Goal: Information Seeking & Learning: Understand process/instructions

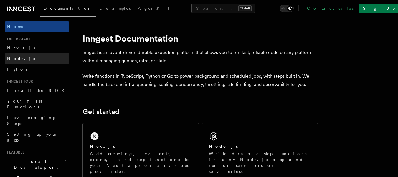
click at [22, 60] on link "Node.js" at bounding box center [37, 58] width 65 height 11
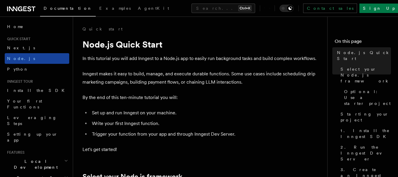
click at [41, 58] on link "Node.js" at bounding box center [37, 58] width 65 height 11
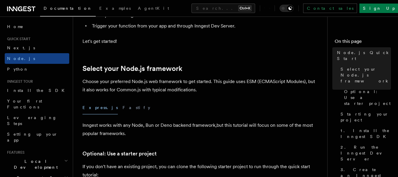
scroll to position [88, 0]
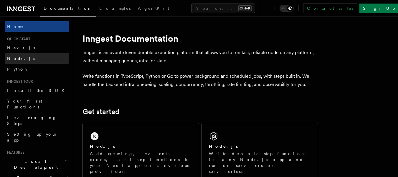
click at [20, 57] on span "Node.js" at bounding box center [21, 58] width 28 height 5
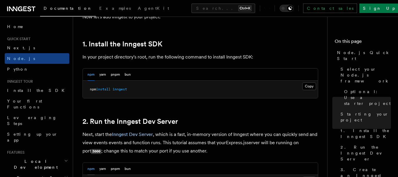
scroll to position [354, 0]
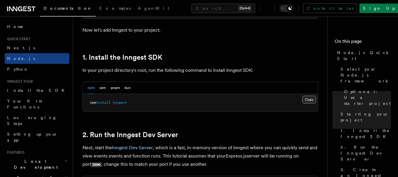
click at [310, 99] on button "Copy Copied" at bounding box center [309, 100] width 14 height 8
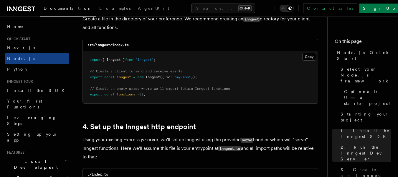
scroll to position [766, 0]
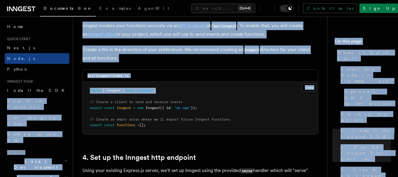
drag, startPoint x: 168, startPoint y: 90, endPoint x: 72, endPoint y: 93, distance: 96.2
click at [200, 93] on pre "import { Inngest } from "inngest" ; // Create a client to send and receive even…" at bounding box center [200, 108] width 235 height 52
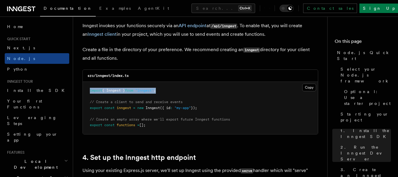
drag, startPoint x: 164, startPoint y: 90, endPoint x: 88, endPoint y: 91, distance: 75.5
click at [88, 91] on pre "import { Inngest } from "inngest" ; // Create a client to send and receive even…" at bounding box center [200, 108] width 235 height 52
copy span "import { Inngest } from "inngest" ;"
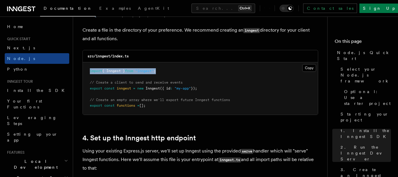
scroll to position [796, 0]
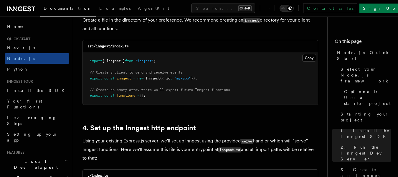
click at [232, 68] on pre "import { Inngest } from "inngest" ; // Create a client to send and receive even…" at bounding box center [200, 78] width 235 height 52
drag, startPoint x: 211, startPoint y: 79, endPoint x: 84, endPoint y: 71, distance: 126.7
click at [84, 71] on pre "import { Inngest } from "inngest" ; // Create a client to send and receive even…" at bounding box center [200, 78] width 235 height 52
copy code "// Create a client to send and receive events export const inngest = new Innges…"
click at [145, 72] on span "// Create a client to send and receive events" at bounding box center [136, 72] width 93 height 4
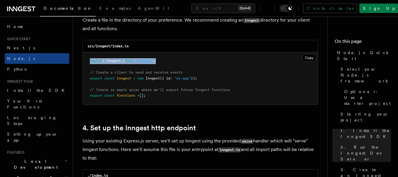
drag, startPoint x: 167, startPoint y: 60, endPoint x: 87, endPoint y: 60, distance: 80.8
click at [87, 60] on pre "import { Inngest } from "inngest" ; // Create a client to send and receive even…" at bounding box center [200, 78] width 235 height 52
copy span "import { Inngest } from "inngest" ;"
drag, startPoint x: 211, startPoint y: 80, endPoint x: 81, endPoint y: 73, distance: 130.2
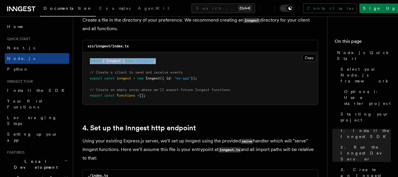
copy code "// Create a client to send and receive events export const inngest = new Innges…"
click at [146, 74] on span "// Create a client to send and receive events" at bounding box center [136, 72] width 93 height 4
drag, startPoint x: 157, startPoint y: 95, endPoint x: 80, endPoint y: 91, distance: 77.3
copy code "// Create an empty array where we'll export future Inngest functions export con…"
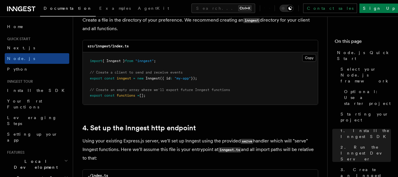
click at [144, 93] on pre "import { Inngest } from "inngest" ; // Create a client to send and receive even…" at bounding box center [200, 78] width 235 height 52
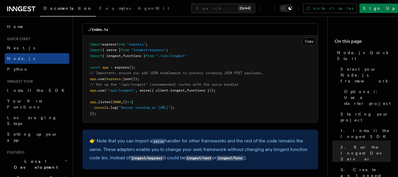
scroll to position [943, 0]
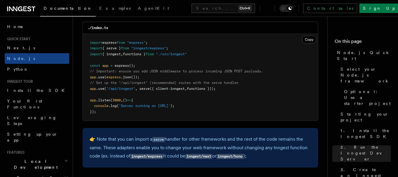
drag, startPoint x: 226, startPoint y: 87, endPoint x: 85, endPoint y: 87, distance: 140.6
click at [85, 87] on pre "import express from "express" ; import { serve } from "inngest/express" ; impor…" at bounding box center [200, 77] width 235 height 87
copy span "app .use ( "/api/inngest" , serve ({ client : inngest , functions }));"
click at [212, 62] on pre "import express from "express" ; import { serve } from "inngest/express" ; impor…" at bounding box center [200, 77] width 235 height 87
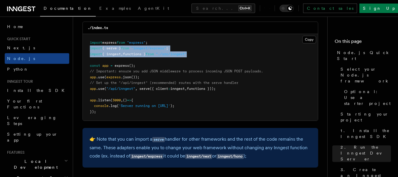
drag, startPoint x: 197, startPoint y: 54, endPoint x: 74, endPoint y: 49, distance: 122.5
copy code "import { serve } from "inngest/express" ; import { inngest , functions } from "…"
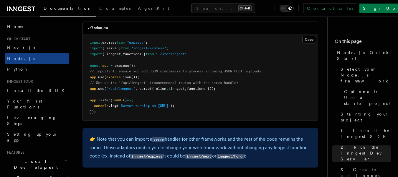
click at [199, 60] on pre "import express from "express" ; import { serve } from "inngest/express" ; impor…" at bounding box center [200, 77] width 235 height 87
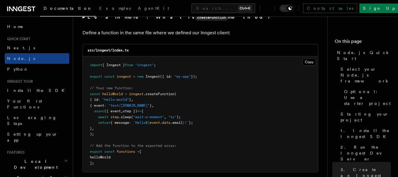
scroll to position [1179, 0]
